Goal: Task Accomplishment & Management: Manage account settings

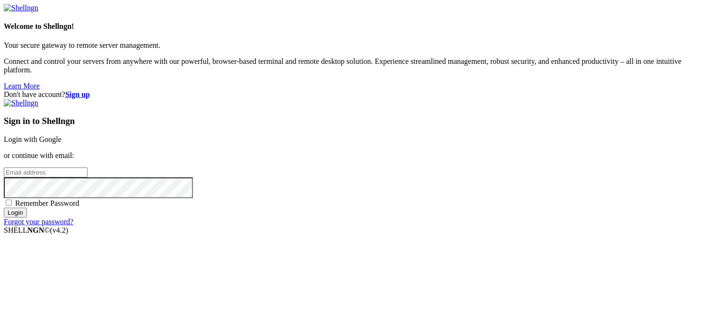
type input "u706356131"
click at [61, 135] on link "Login with Google" at bounding box center [33, 139] width 58 height 8
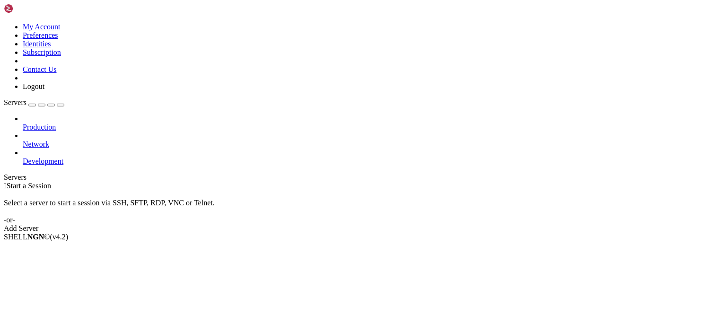
click at [153, 182] on div " Start a Session Select a server to start a session via SSH, SFTP, RDP, VNC or…" at bounding box center [350, 207] width 693 height 51
click at [49, 140] on span "Network" at bounding box center [36, 144] width 26 height 8
click at [43, 157] on span "Development" at bounding box center [43, 161] width 41 height 8
click at [23, 157] on icon at bounding box center [23, 157] width 0 height 0
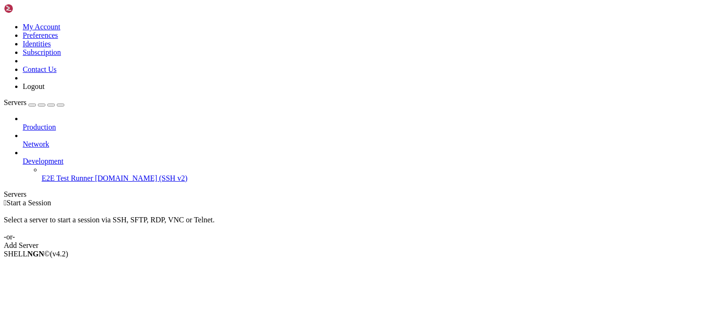
click at [23, 157] on icon at bounding box center [23, 157] width 0 height 0
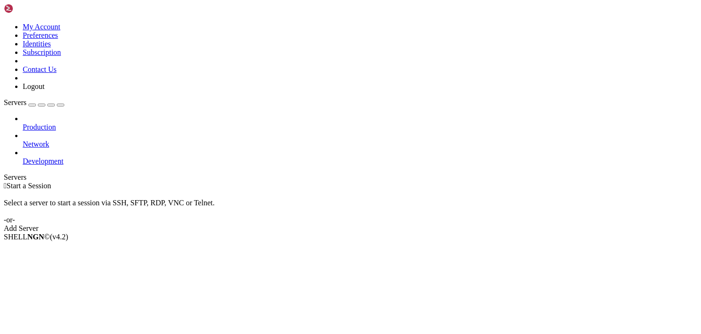
click at [23, 140] on icon at bounding box center [23, 140] width 0 height 0
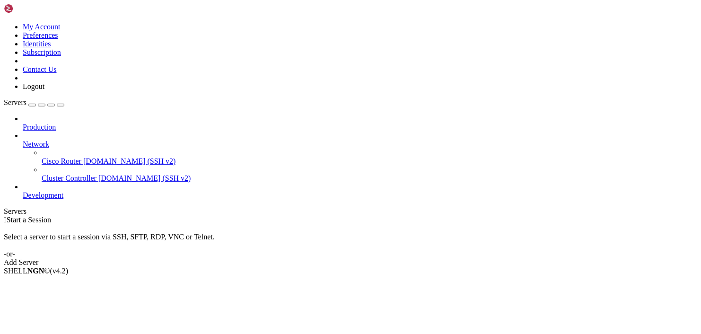
click at [23, 140] on icon at bounding box center [23, 140] width 0 height 0
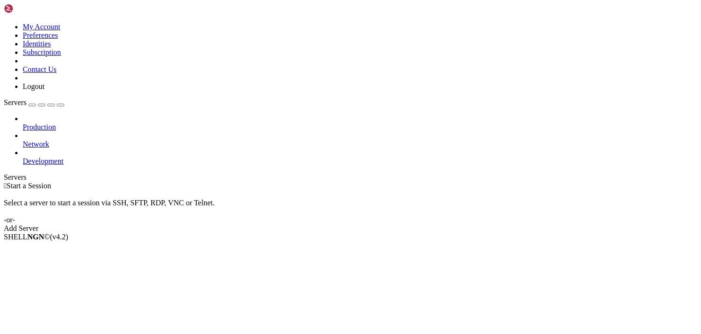
click at [23, 123] on icon at bounding box center [23, 123] width 0 height 0
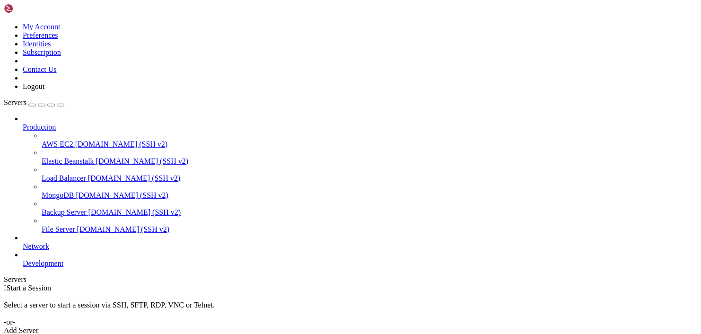
click at [77, 225] on span "[DOMAIN_NAME] (SSH v2)" at bounding box center [123, 229] width 93 height 8
click at [58, 225] on span "File Server" at bounding box center [59, 229] width 34 height 8
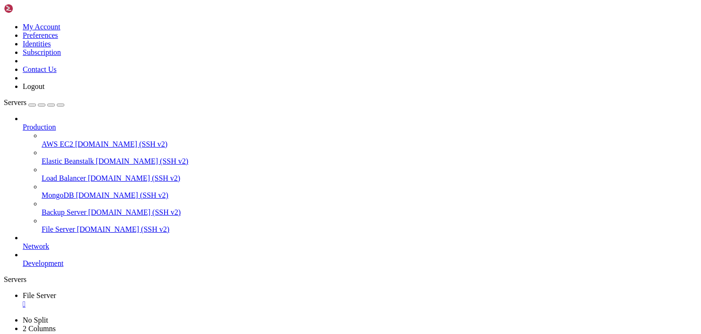
click at [177, 300] on div "" at bounding box center [360, 304] width 674 height 9
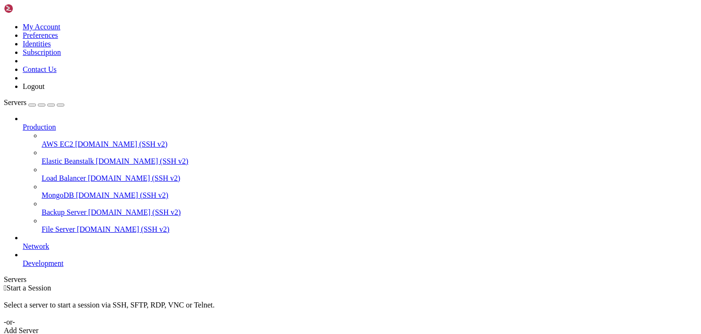
click at [23, 123] on icon at bounding box center [23, 123] width 0 height 0
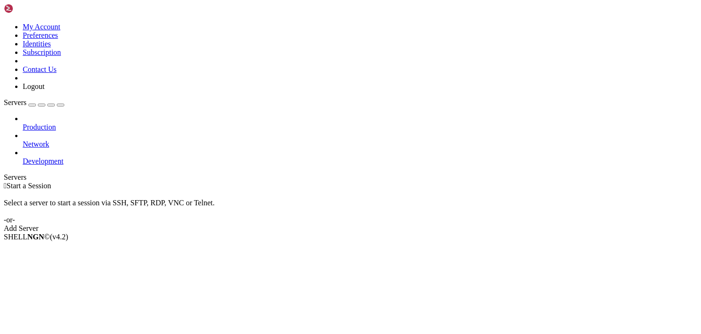
click at [406, 224] on div "Add Server" at bounding box center [350, 228] width 693 height 9
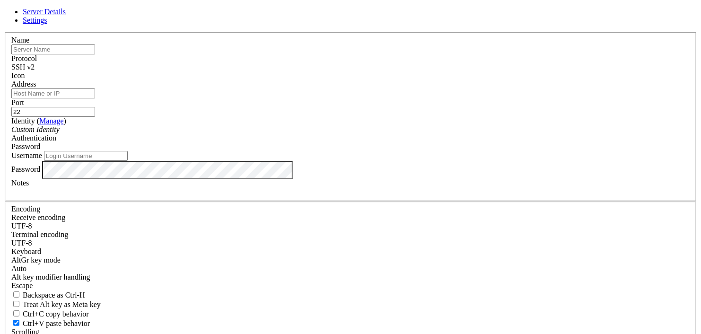
click at [324, 58] on div "Name Protocol SSH v2 Icon Address Port 22 ( Manage )" at bounding box center [350, 206] width 693 height 348
drag, startPoint x: 220, startPoint y: 61, endPoint x: 453, endPoint y: 244, distance: 296.4
click at [453, 201] on fieldset "Name Protocol SSH v2 Icon Address Port 22 ( )" at bounding box center [350, 116] width 691 height 169
copy form "Name Protocol SSH v2 Icon Address Port Identity ( Manage ) Custom Identity Auth…"
click at [47, 24] on span "Settings" at bounding box center [35, 20] width 25 height 8
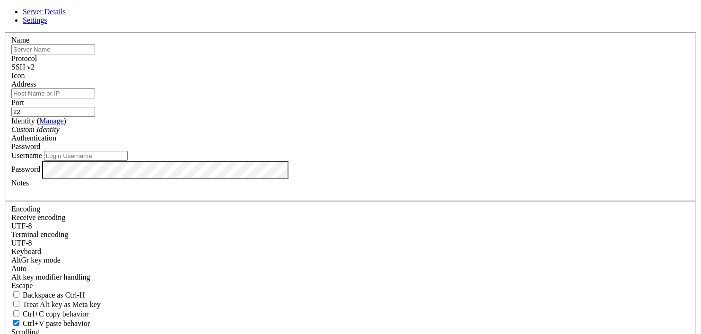
click at [312, 205] on div "Encoding" at bounding box center [350, 209] width 678 height 9
click at [66, 16] on span "Server Details" at bounding box center [44, 12] width 43 height 8
click at [95, 98] on input "Address" at bounding box center [53, 93] width 84 height 10
paste input "[TECHNICAL_ID]"
type input "[TECHNICAL_ID]"
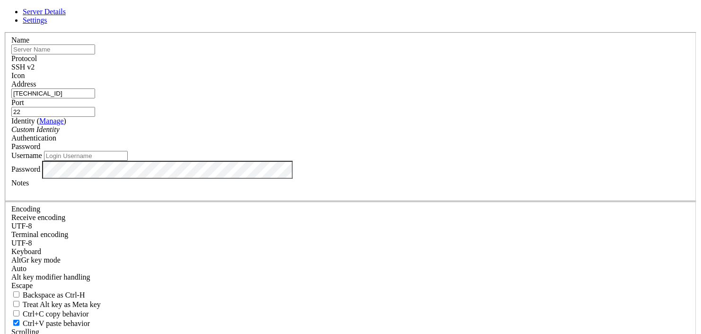
click at [95, 110] on input "22" at bounding box center [53, 112] width 84 height 10
type input "2"
paste input "65002"
type input "65002"
click at [357, 134] on div "Custom Identity" at bounding box center [350, 129] width 678 height 9
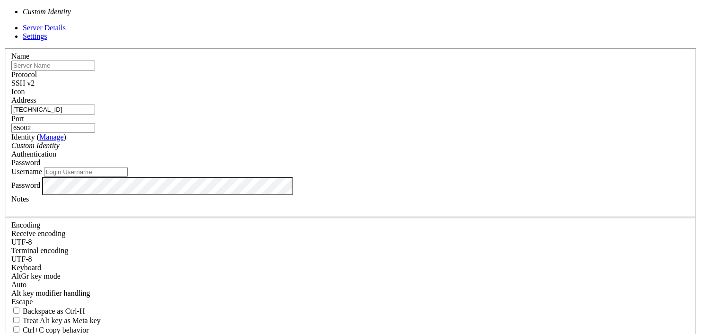
click at [357, 150] on div "Custom Identity" at bounding box center [350, 145] width 678 height 9
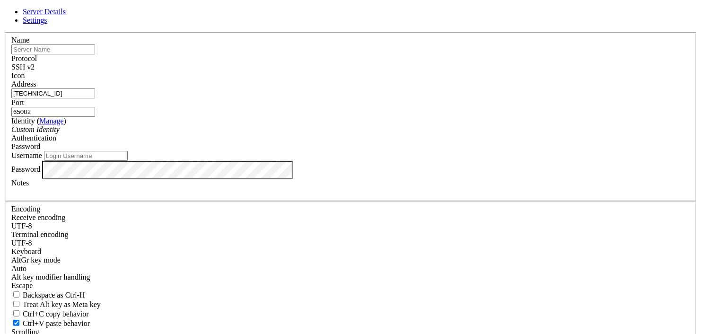
click at [60, 133] on icon "Custom Identity" at bounding box center [35, 129] width 48 height 8
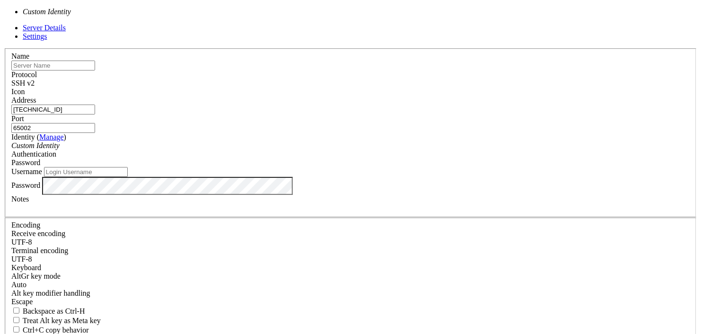
click at [66, 133] on label "Identity ( Manage )" at bounding box center [38, 137] width 55 height 8
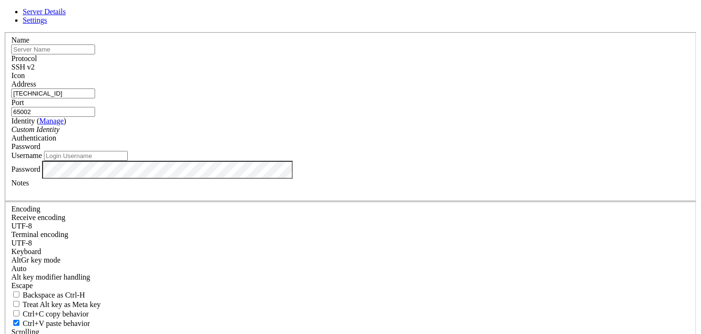
click at [64, 125] on link "Manage" at bounding box center [51, 121] width 25 height 8
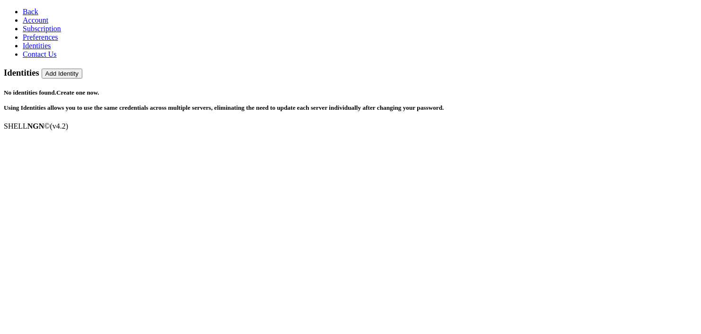
click at [99, 89] on link "Create one now." at bounding box center [77, 92] width 43 height 7
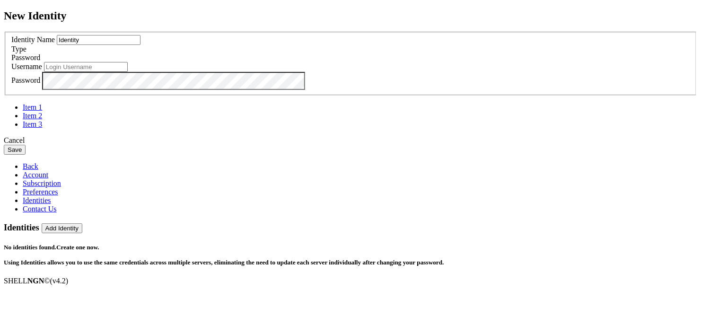
type input "u706356131"
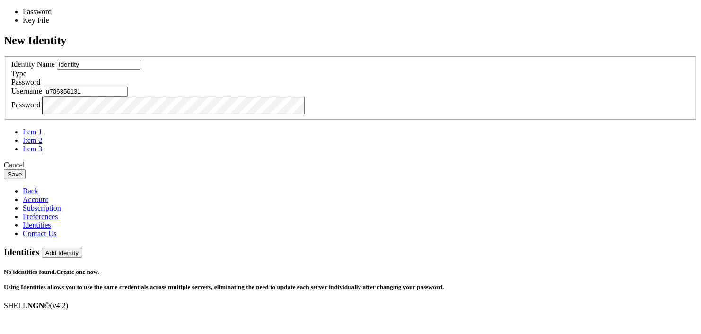
click at [463, 87] on div "Password" at bounding box center [350, 82] width 678 height 9
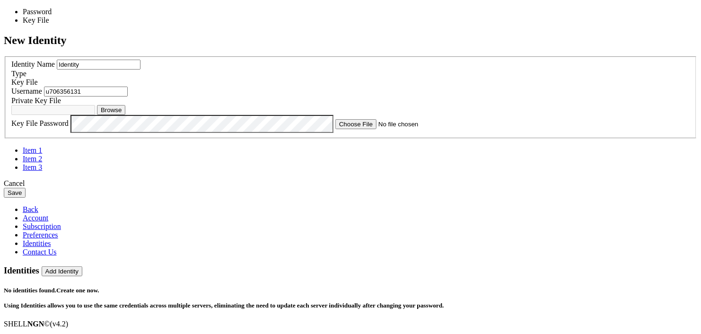
click at [446, 87] on div "Key File" at bounding box center [350, 82] width 678 height 9
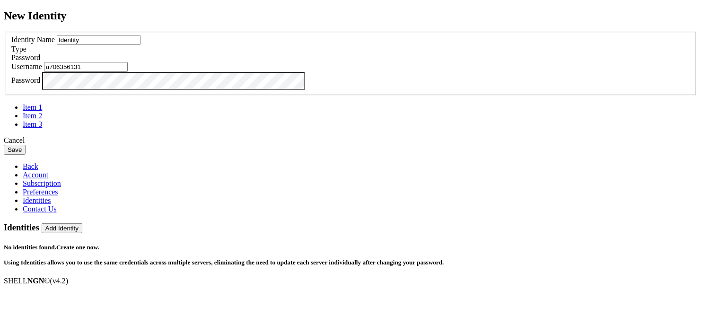
click at [140, 45] on input "Identity" at bounding box center [99, 40] width 84 height 10
drag, startPoint x: 283, startPoint y: 134, endPoint x: 183, endPoint y: 122, distance: 101.5
click at [183, 122] on div "New Identity Identity Name Identity Type Password Username u706356131" at bounding box center [350, 82] width 693 height 146
type input "pushodev"
click at [40, 85] on label "Password" at bounding box center [25, 81] width 29 height 8
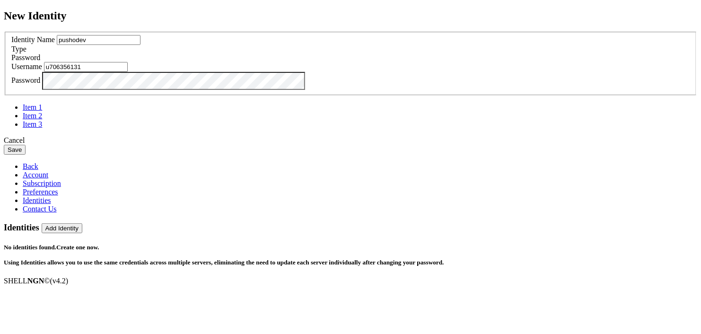
click at [187, 155] on div "New Identity Identity Name pushodev Type Password Username u706356131" at bounding box center [350, 82] width 693 height 146
click at [26, 155] on button "Save" at bounding box center [15, 150] width 22 height 10
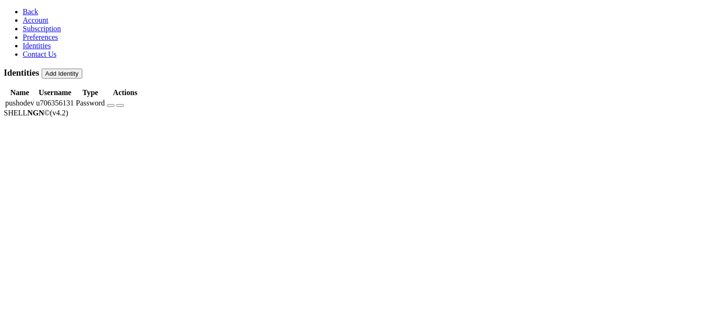
click at [23, 13] on span "Back" at bounding box center [31, 12] width 16 height 8
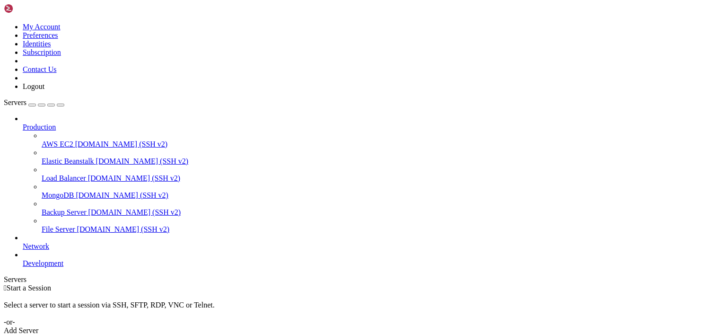
click at [409, 326] on div "Add Server" at bounding box center [350, 330] width 693 height 9
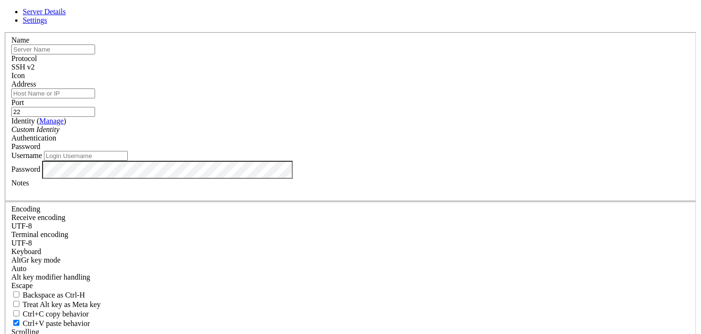
click at [354, 134] on div "Custom Identity" at bounding box center [350, 129] width 678 height 9
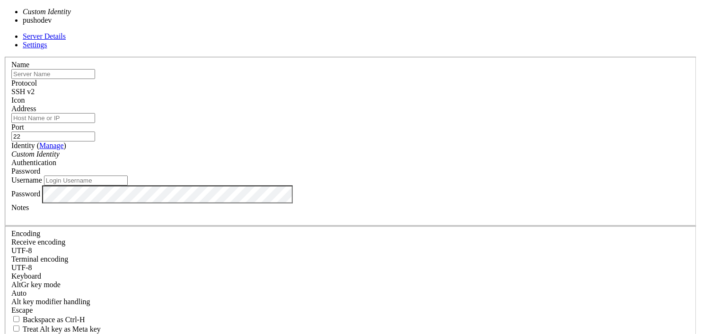
type input "u706356131"
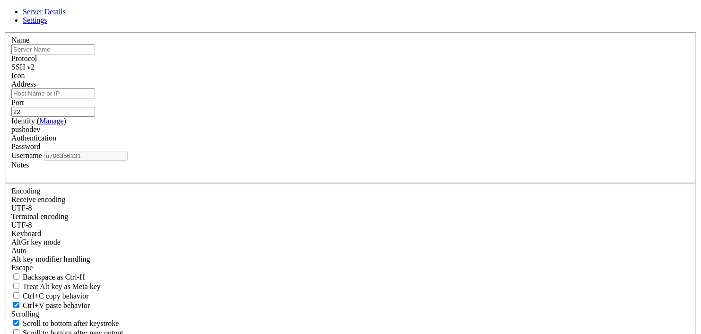
click at [428, 151] on div "Password" at bounding box center [350, 146] width 678 height 9
click at [95, 98] on input "Address" at bounding box center [53, 93] width 84 height 10
paste input "[TECHNICAL_ID]"
type input "[TECHNICAL_ID]"
click at [95, 117] on input "22" at bounding box center [53, 112] width 84 height 10
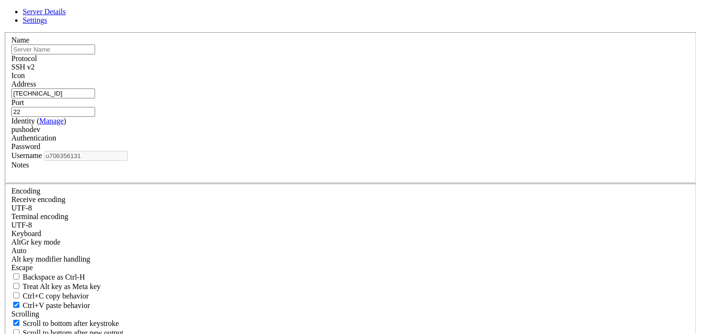
type input "2"
paste input "65002"
type input "65002"
click at [217, 189] on div "Name Protocol SSH v2 Icon Address [TECHNICAL_ID] ( )" at bounding box center [350, 197] width 693 height 330
click at [355, 134] on div "pushodev" at bounding box center [350, 129] width 678 height 9
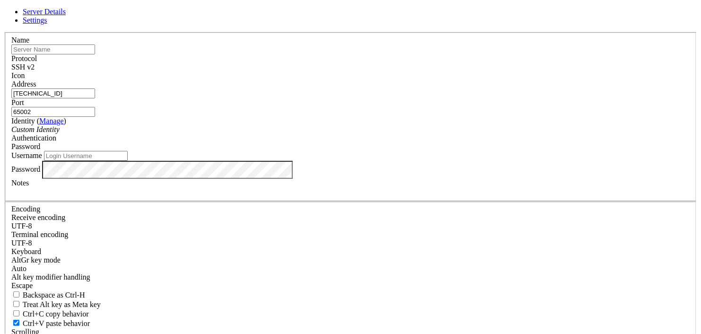
click at [128, 161] on input "Username" at bounding box center [86, 156] width 84 height 10
paste input "u706356131"
type input "u706356131"
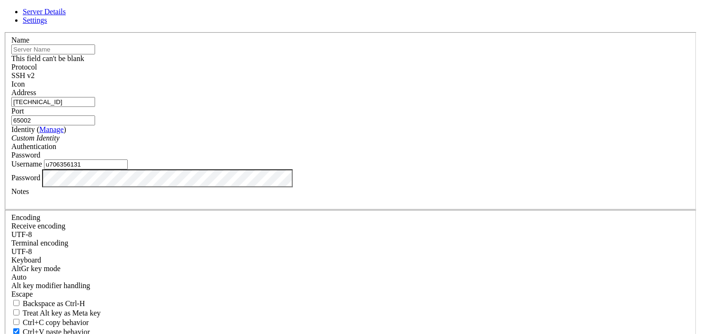
click at [29, 195] on label "Notes" at bounding box center [19, 191] width 17 height 8
click at [256, 204] on div at bounding box center [350, 200] width 678 height 9
click at [261, 204] on div at bounding box center [350, 200] width 678 height 9
click at [209, 190] on div "Name This field can't be blank Protocol SSH v2 Icon Address [TECHNICAL_ID]" at bounding box center [350, 210] width 693 height 356
click at [95, 54] on input "text" at bounding box center [53, 49] width 84 height 10
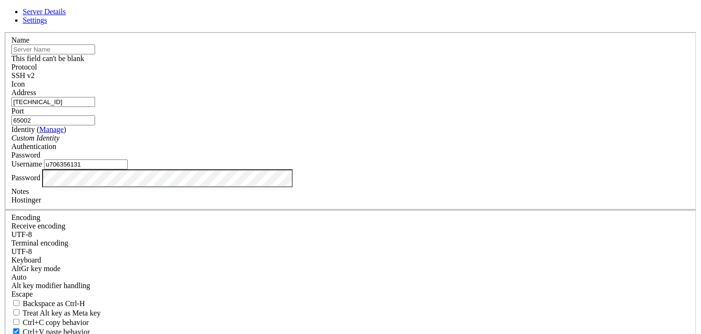
click at [29, 44] on label "Name" at bounding box center [20, 40] width 18 height 8
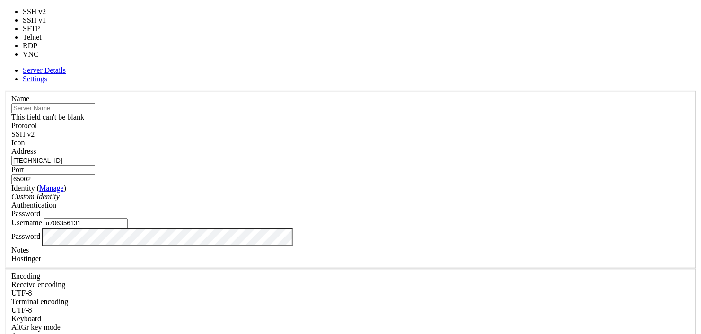
click at [428, 130] on div "SSH v2" at bounding box center [350, 134] width 678 height 9
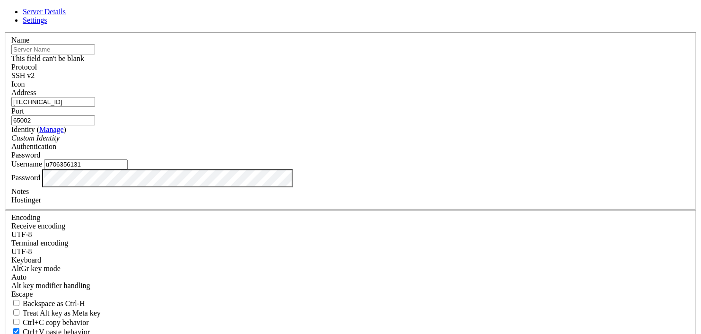
click at [428, 78] on div "SSH v2" at bounding box center [350, 75] width 678 height 9
click at [95, 54] on input "text" at bounding box center [53, 49] width 84 height 10
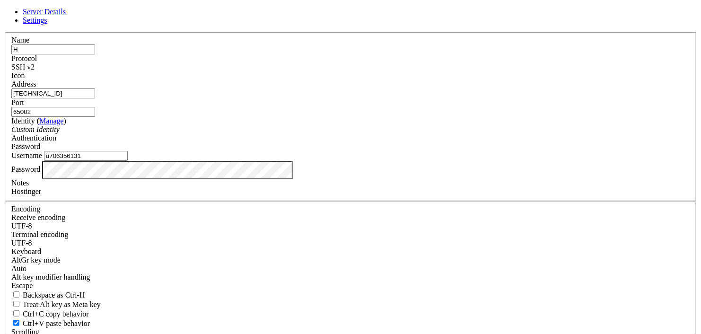
type input "Hostinger Proyect"
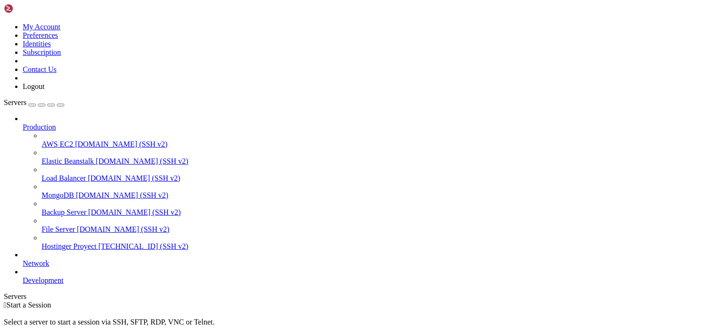
click at [98, 242] on span "[TECHNICAL_ID] (SSH v2)" at bounding box center [143, 246] width 90 height 8
click at [200, 317] on div "" at bounding box center [360, 321] width 674 height 9
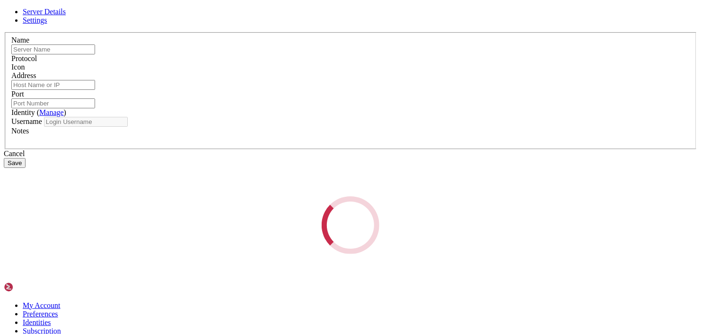
type input "Hostinger Proyect"
type input "[TECHNICAL_ID]"
type input "65002"
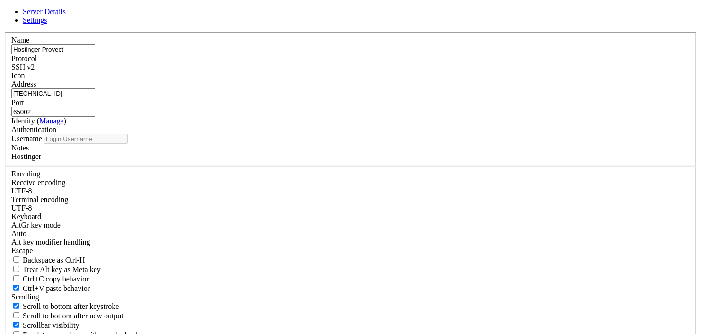
type input "u706356131"
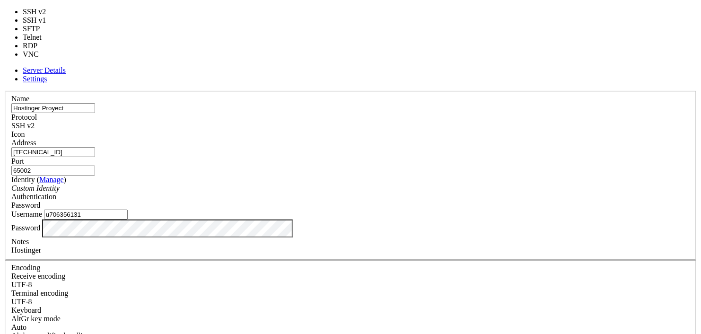
click at [427, 122] on div "SSH v2" at bounding box center [350, 126] width 678 height 9
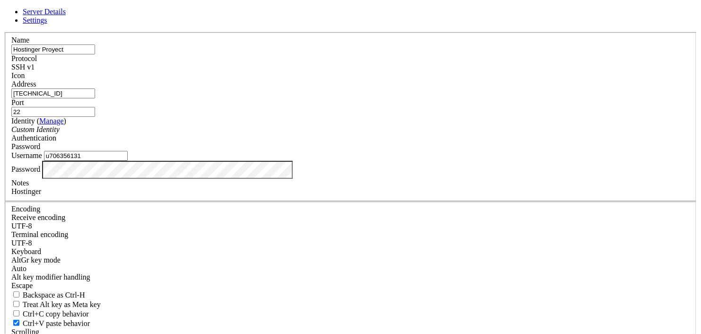
click at [95, 117] on input "22" at bounding box center [53, 112] width 84 height 10
type input "2"
paste input "65002"
type input "65002"
click at [42, 159] on label "Username" at bounding box center [26, 155] width 31 height 8
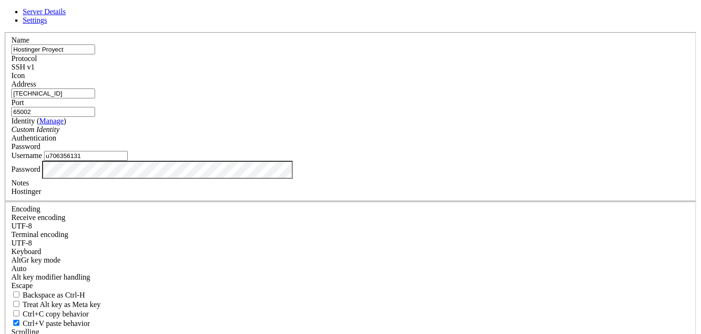
click at [128, 161] on input "u706356131" at bounding box center [86, 156] width 84 height 10
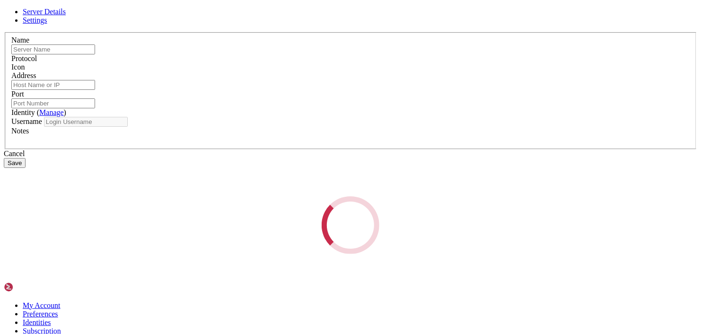
type input "Hostinger Proyect"
type input "[TECHNICAL_ID]"
type input "65002"
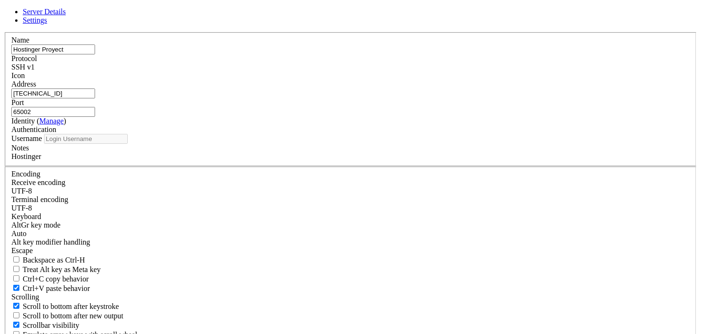
type input "u706356131"
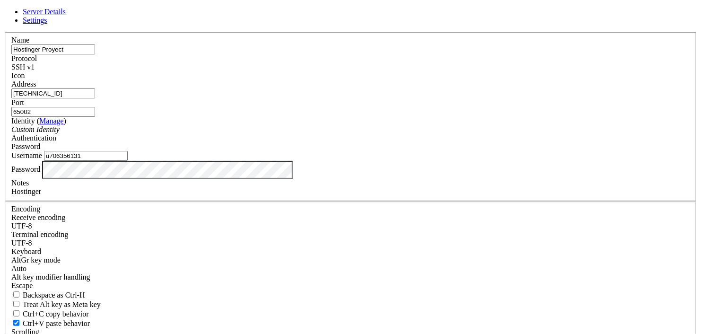
click at [165, 217] on div "Server Details Settings Name Hostinger Proyect Protocol SSH v1 Icon" at bounding box center [350, 203] width 693 height 391
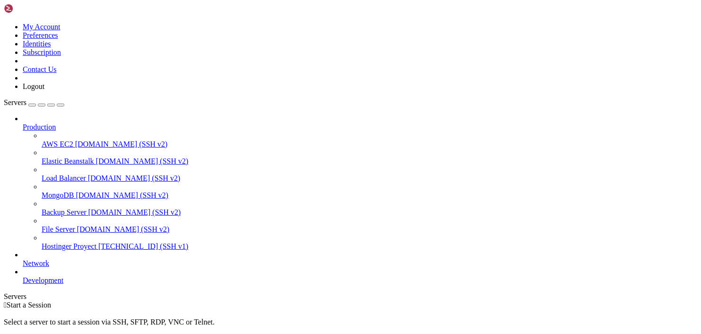
click at [53, 242] on span "Hostinger Proyect" at bounding box center [69, 246] width 55 height 8
click at [196, 317] on div "" at bounding box center [360, 321] width 674 height 9
click at [284, 301] on div " Start a Session" at bounding box center [350, 305] width 693 height 9
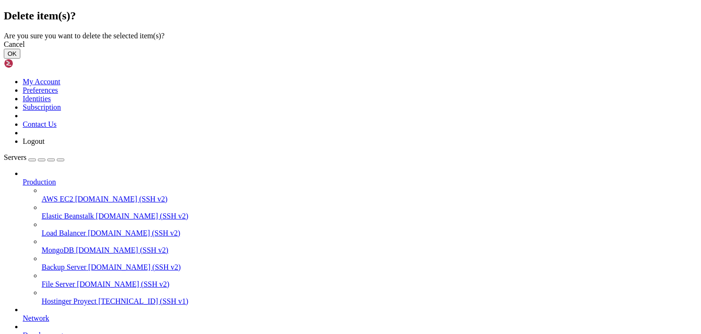
click at [20, 59] on button "OK" at bounding box center [12, 54] width 17 height 10
